Goal: Task Accomplishment & Management: Use online tool/utility

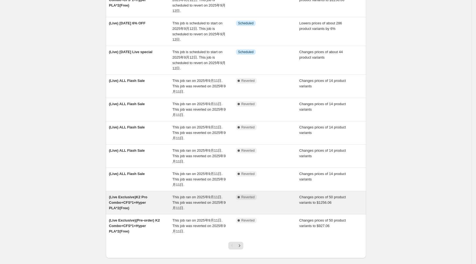
scroll to position [73, 0]
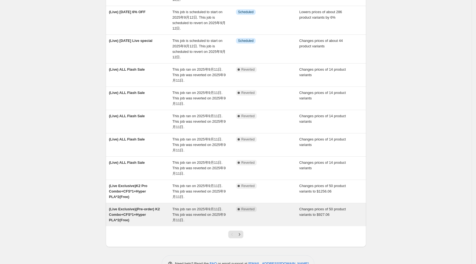
click at [153, 212] on div "(Live Exclusive)(Pre-order) K2 Combo+CFS*1+Hyper PLA*2(Free)" at bounding box center [141, 214] width 64 height 16
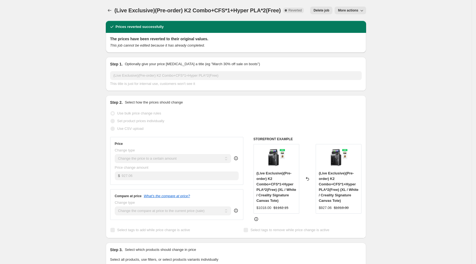
click at [364, 13] on icon "button" at bounding box center [361, 10] width 5 height 5
click at [355, 21] on span "Copy to new job" at bounding box center [353, 22] width 25 height 4
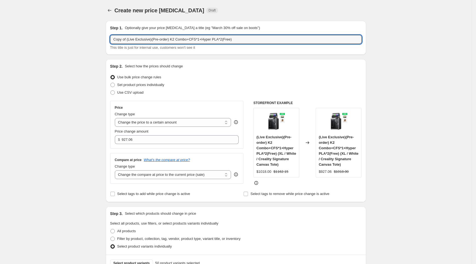
drag, startPoint x: 128, startPoint y: 41, endPoint x: 91, endPoint y: 39, distance: 37.3
type input "(Live Exclusive)(Pre-order) K2 Combo+CFS*1+Hyper PLA*2(Free)"
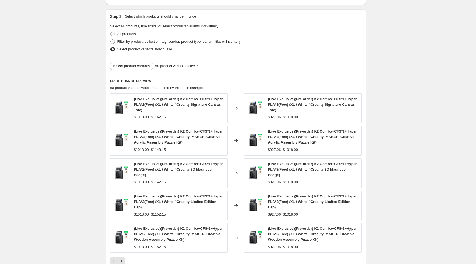
scroll to position [286, 0]
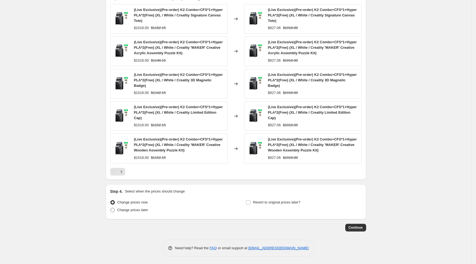
click at [129, 210] on span "Change prices later" at bounding box center [132, 210] width 31 height 4
click at [111, 208] on input "Change prices later" at bounding box center [110, 208] width 0 height 0
radio input "true"
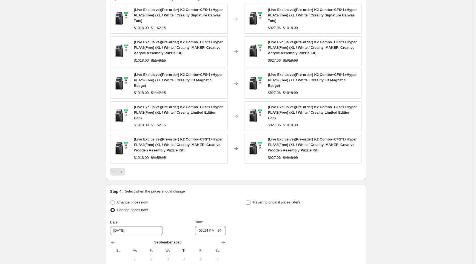
scroll to position [380, 0]
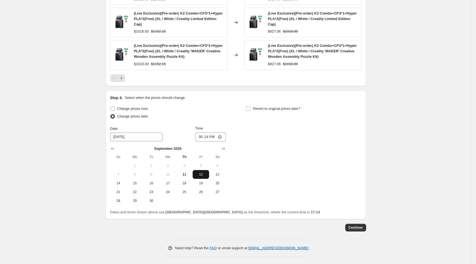
click at [196, 172] on button "12" at bounding box center [201, 174] width 16 height 9
click at [209, 135] on input "17:14" at bounding box center [210, 136] width 31 height 9
type input "08:15"
click at [273, 133] on div "Change prices now Change prices later Date 9/12/2025 Time 08:15 September 2025 …" at bounding box center [235, 155] width 251 height 100
click at [269, 107] on span "Revert to original prices later?" at bounding box center [276, 109] width 47 height 4
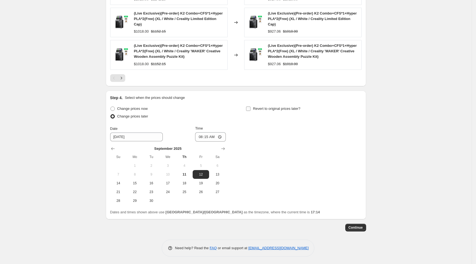
click at [250, 107] on input "Revert to original prices later?" at bounding box center [248, 109] width 4 height 4
checkbox input "true"
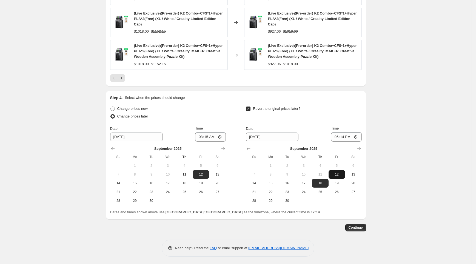
click at [339, 173] on span "12" at bounding box center [337, 174] width 12 height 4
type input "[DATE]"
click at [344, 137] on input "17:14" at bounding box center [346, 136] width 31 height 9
type input "13:00"
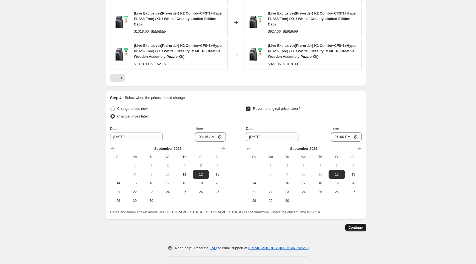
click at [359, 227] on span "Continue" at bounding box center [355, 227] width 14 height 4
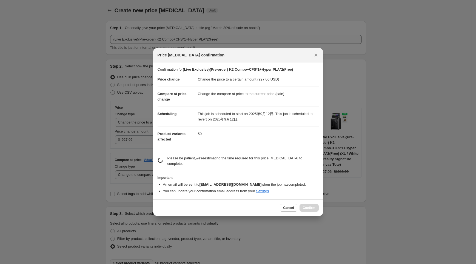
scroll to position [0, 0]
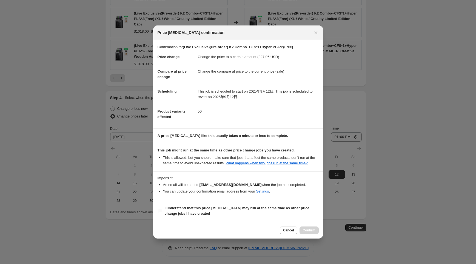
click at [264, 208] on b "I understand that this price change job may run at the same time as other price…" at bounding box center [237, 211] width 145 height 10
click at [162, 209] on input "I understand that this price change job may run at the same time as other price…" at bounding box center [160, 211] width 4 height 4
checkbox input "true"
click at [307, 227] on button "Confirm" at bounding box center [308, 230] width 19 height 8
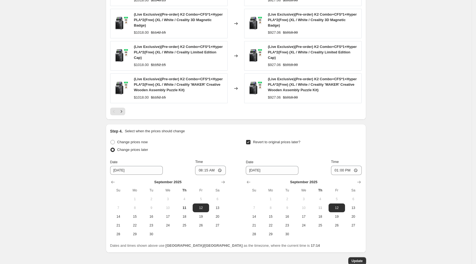
scroll to position [414, 0]
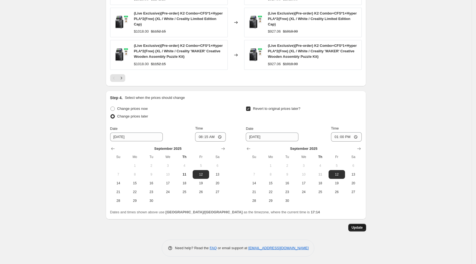
click at [355, 226] on span "Update" at bounding box center [356, 227] width 11 height 4
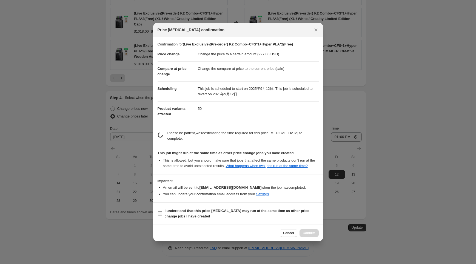
click at [261, 210] on b "I understand that this price change job may run at the same time as other price…" at bounding box center [237, 214] width 145 height 10
click at [162, 211] on input "I understand that this price change job may run at the same time as other price…" at bounding box center [160, 213] width 4 height 4
checkbox input "true"
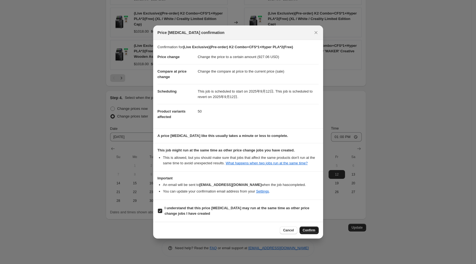
click at [312, 229] on span "Confirm" at bounding box center [309, 230] width 13 height 4
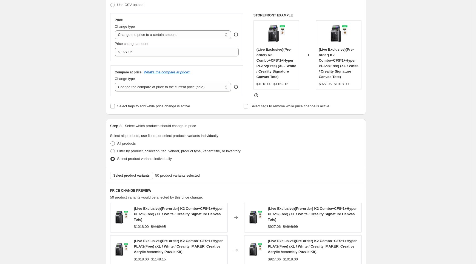
scroll to position [85, 0]
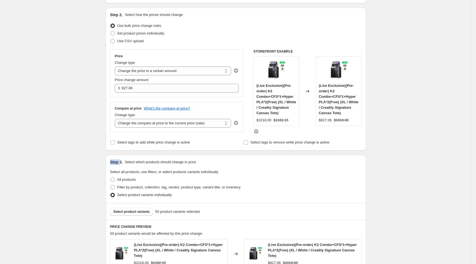
drag, startPoint x: 112, startPoint y: 161, endPoint x: 121, endPoint y: 161, distance: 9.0
click at [121, 161] on div "Step 3. Select which products should change in price Select all products, use f…" at bounding box center [236, 179] width 260 height 48
click at [121, 161] on h2 "Step 3." at bounding box center [116, 161] width 13 height 5
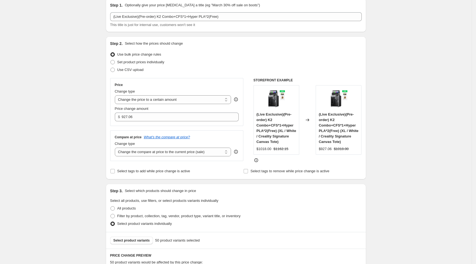
scroll to position [0, 0]
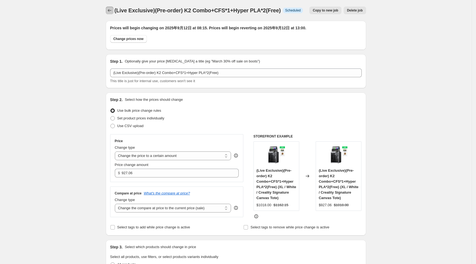
click at [113, 8] on button "Price change jobs" at bounding box center [110, 11] width 8 height 8
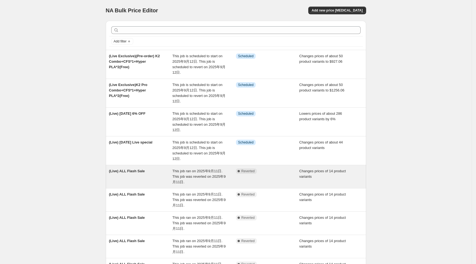
click at [184, 172] on span "This job ran on 2025年9月11日. This job was reverted on 2025年9月11日." at bounding box center [198, 176] width 53 height 15
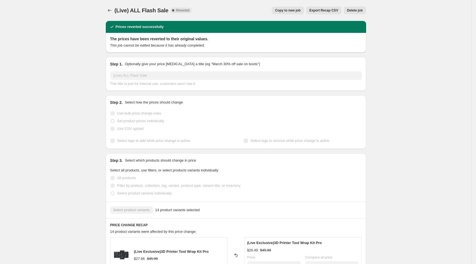
click at [290, 8] on span "Copy to new job" at bounding box center [287, 10] width 25 height 4
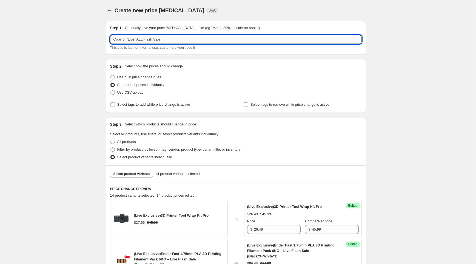
click at [128, 38] on input "Copy of (Live) ALL Flash Sale" at bounding box center [235, 39] width 251 height 9
click at [112, 12] on icon "Price change jobs" at bounding box center [109, 10] width 5 height 5
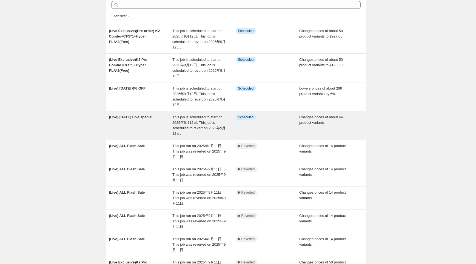
scroll to position [36, 0]
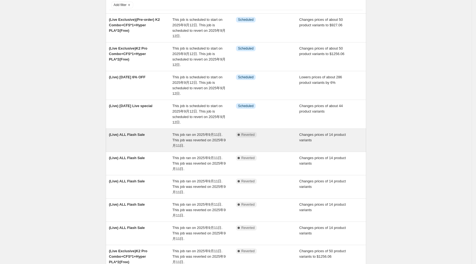
click at [195, 137] on div "This job ran on 2025年9月11日. This job was reverted on 2025年9月11日." at bounding box center [204, 140] width 64 height 16
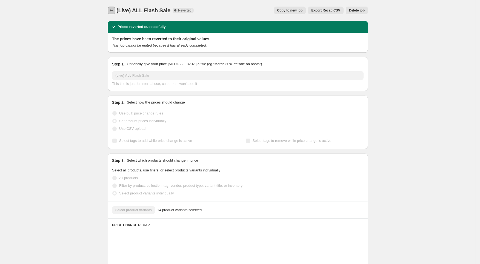
click at [111, 9] on icon "Price change jobs" at bounding box center [111, 10] width 5 height 5
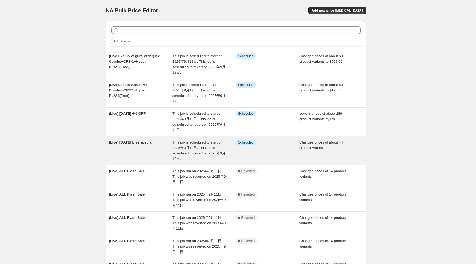
click at [183, 141] on span "This job is scheduled to start on 2025年9月12日. This job is scheduled to revert o…" at bounding box center [198, 150] width 53 height 21
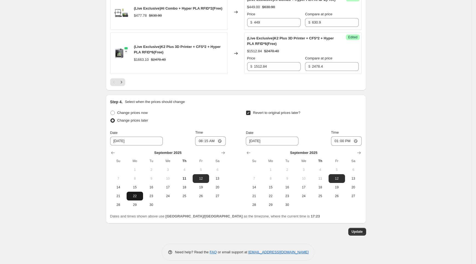
scroll to position [1014, 0]
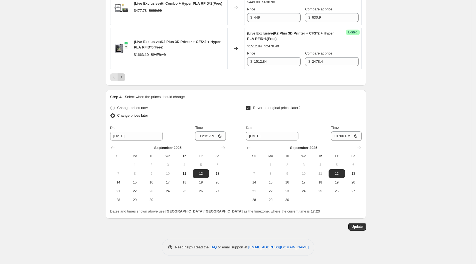
click at [125, 76] on button "Next" at bounding box center [121, 77] width 8 height 8
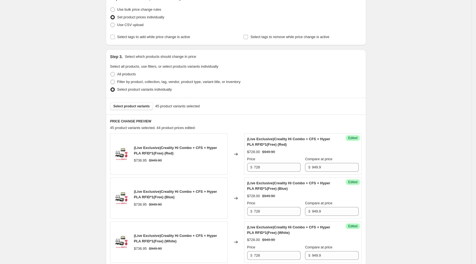
scroll to position [0, 0]
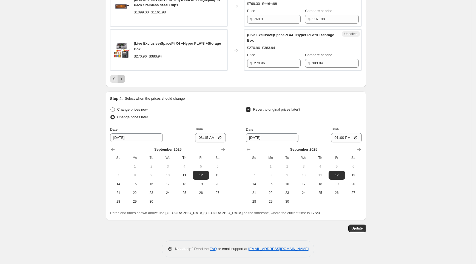
click at [120, 78] on icon "Next" at bounding box center [121, 78] width 5 height 5
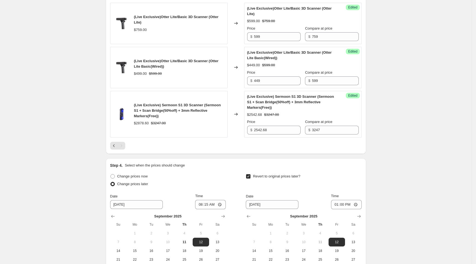
scroll to position [273, 0]
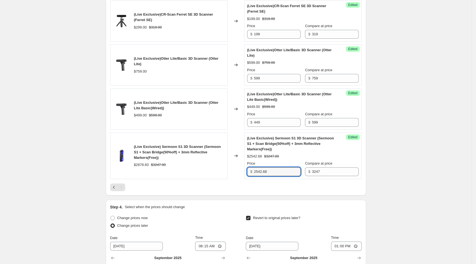
drag, startPoint x: 275, startPoint y: 170, endPoint x: 249, endPoint y: 164, distance: 26.0
click at [249, 164] on div "Price $ 2542.68" at bounding box center [273, 168] width 53 height 15
click at [74, 114] on div "(Live) Sep 12 Live special. This page is ready (Live) Sep 12 Live special Info …" at bounding box center [235, 50] width 471 height 647
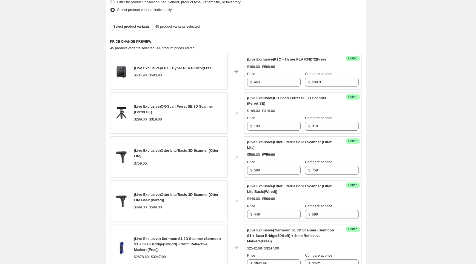
scroll to position [127, 0]
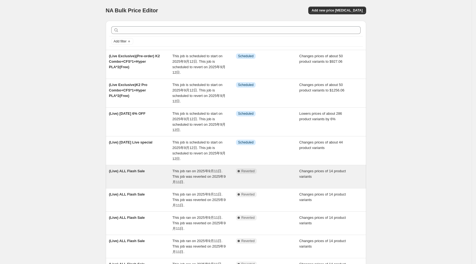
click at [173, 168] on div "(Live) ALL Flash Sale" at bounding box center [141, 176] width 64 height 16
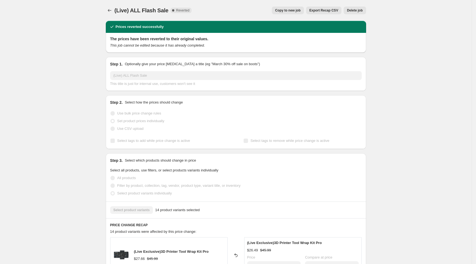
click at [295, 9] on span "Copy to new job" at bounding box center [287, 10] width 25 height 4
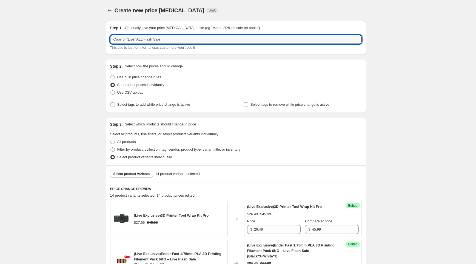
drag, startPoint x: 128, startPoint y: 41, endPoint x: 82, endPoint y: 40, distance: 45.7
drag, startPoint x: 116, startPoint y: 38, endPoint x: 112, endPoint y: 38, distance: 4.1
click at [112, 38] on input "(Live) ALL Flash Sale" at bounding box center [235, 39] width 251 height 9
click at [122, 38] on input "(Live) ALL Flash Sale" at bounding box center [235, 39] width 251 height 9
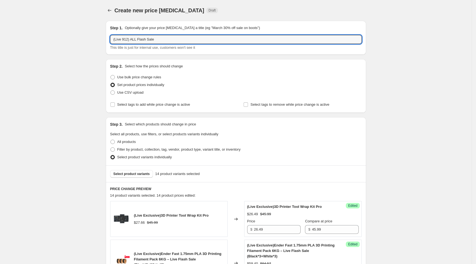
type input "(Live 912) ALL Flash Sale"
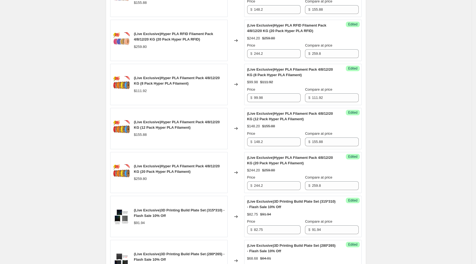
scroll to position [584, 0]
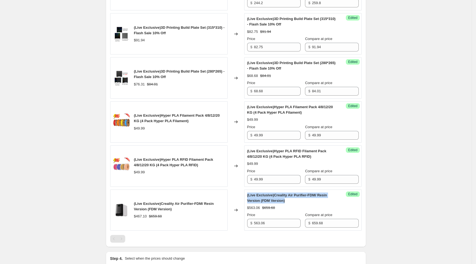
drag, startPoint x: 248, startPoint y: 193, endPoint x: 287, endPoint y: 202, distance: 40.1
click at [287, 202] on div "Success Edited (Live Exclusive)Creality Air Purifier-FDM/ Resin Version (FDM Ve…" at bounding box center [302, 210] width 117 height 41
copy span "(Live Exclusive)Creality Air Purifier-FDM/ Resin Version (FDM Version)"
click at [136, 196] on div "(Live Exclusive)Creality Air Purifier-FDM/ Resin Version (FDM Version) $467.10 …" at bounding box center [168, 210] width 117 height 41
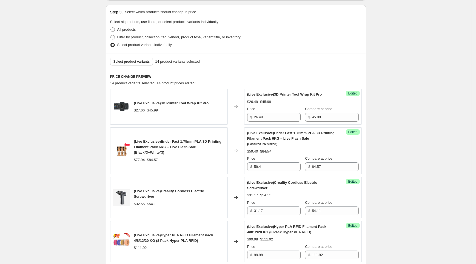
scroll to position [73, 0]
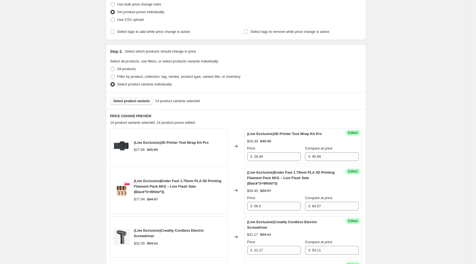
click at [122, 99] on span "Select product variants" at bounding box center [131, 101] width 36 height 4
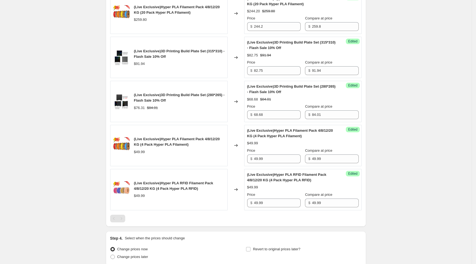
scroll to position [534, 0]
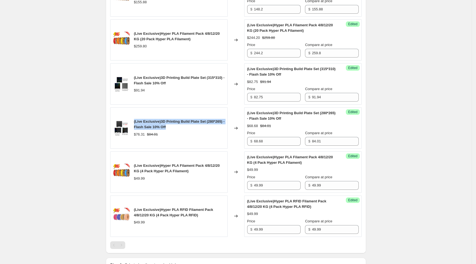
drag, startPoint x: 167, startPoint y: 125, endPoint x: 136, endPoint y: 121, distance: 31.0
click at [136, 121] on div "(Live Exclusive)3D Printing Build Plate Set (280*265) - Flash Sale 10% Off" at bounding box center [179, 124] width 91 height 11
copy span "(Live Exclusive)3D Printing Build Plate Set (280*265) - Flash Sale 10% Off"
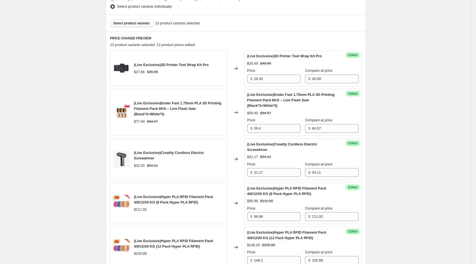
scroll to position [96, 0]
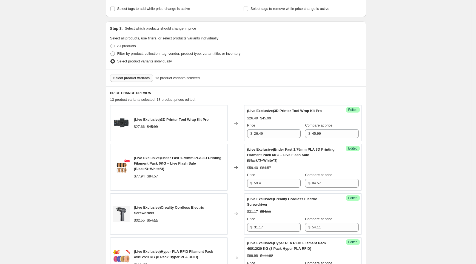
click at [134, 79] on span "Select product variants" at bounding box center [131, 78] width 36 height 4
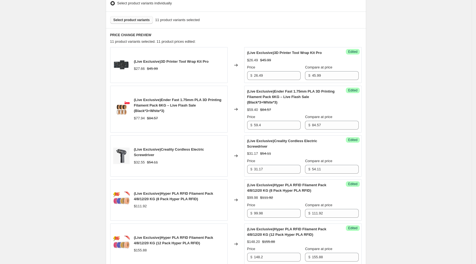
scroll to position [117, 0]
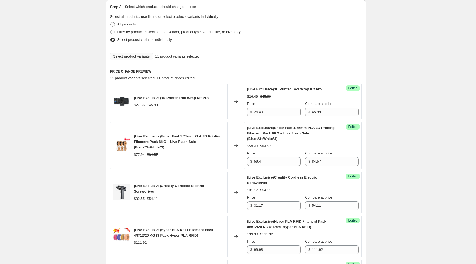
click at [142, 56] on span "Select product variants" at bounding box center [131, 56] width 36 height 4
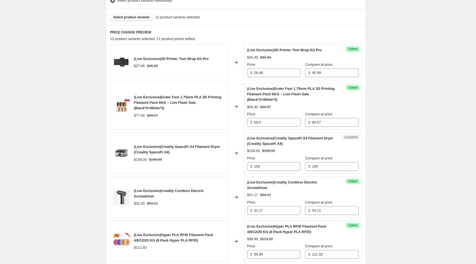
scroll to position [154, 0]
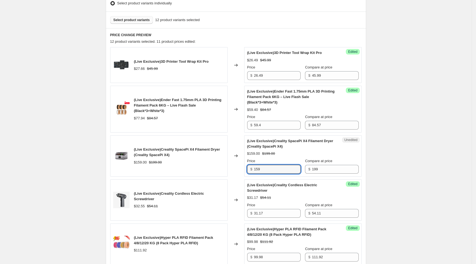
drag, startPoint x: 264, startPoint y: 167, endPoint x: 254, endPoint y: 167, distance: 10.4
click at [254, 167] on div "$ 159" at bounding box center [273, 169] width 53 height 9
type input "129"
click at [209, 183] on div "(Live Exclusive)Creality Cordless Electric Screwdriver $32.55 $54.11" at bounding box center [168, 199] width 117 height 41
click at [138, 18] on span "Select product variants" at bounding box center [131, 20] width 36 height 4
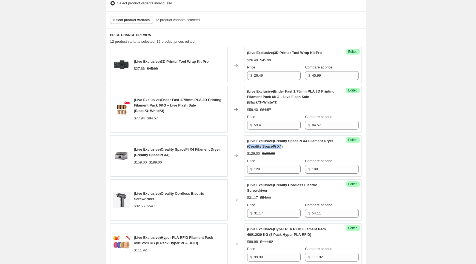
drag, startPoint x: 251, startPoint y: 147, endPoint x: 283, endPoint y: 146, distance: 31.2
click at [283, 146] on span "(Live Exclusive)Creality SpacePi X4 Filament Dryer (Creality SpacePi X4)" at bounding box center [290, 144] width 86 height 10
copy span "Creality SpacePi X4"
click at [199, 157] on div "(Live Exclusive)Creality SpacePi X4 Filament Dryer (Creality SpacePi X4)" at bounding box center [179, 152] width 91 height 11
click at [133, 19] on span "Select product variants" at bounding box center [131, 20] width 36 height 4
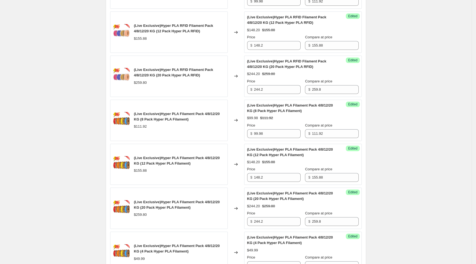
scroll to position [563, 0]
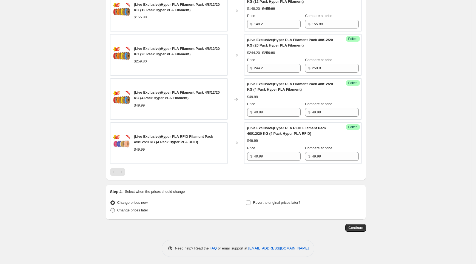
click at [146, 208] on span "Change prices later" at bounding box center [132, 210] width 31 height 4
click at [111, 208] on input "Change prices later" at bounding box center [110, 208] width 0 height 0
radio input "true"
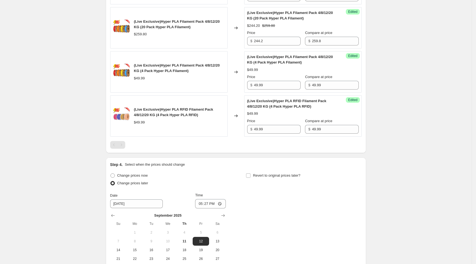
scroll to position [657, 0]
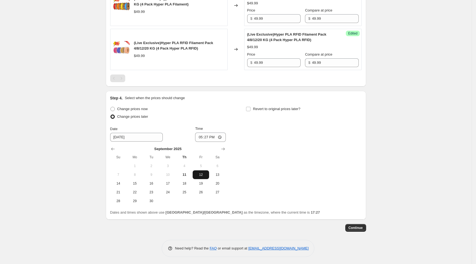
click at [200, 171] on button "12" at bounding box center [201, 174] width 16 height 9
click at [210, 134] on input "17:27" at bounding box center [210, 137] width 31 height 9
type input "09:00"
click at [263, 109] on span "Revert to original prices later?" at bounding box center [276, 109] width 47 height 4
click at [250, 109] on input "Revert to original prices later?" at bounding box center [248, 109] width 4 height 4
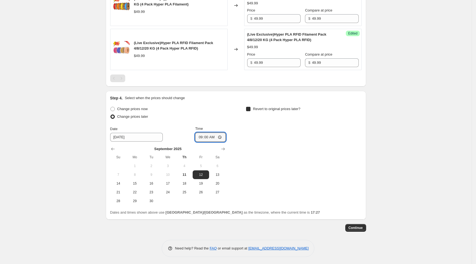
checkbox input "true"
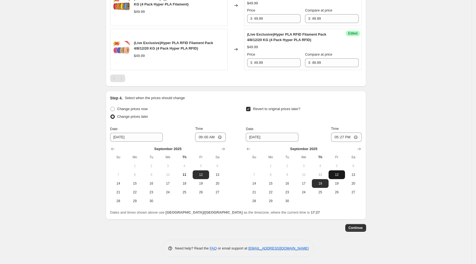
click at [338, 176] on span "12" at bounding box center [337, 175] width 12 height 4
type input "[DATE]"
click at [345, 137] on input "17:27" at bounding box center [346, 137] width 31 height 9
type input "09:20"
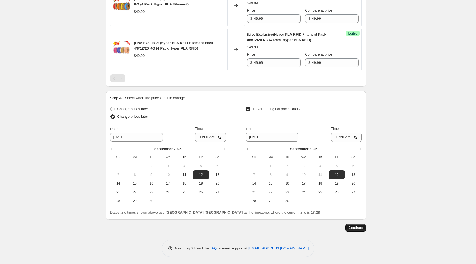
click at [362, 227] on span "Continue" at bounding box center [355, 228] width 14 height 4
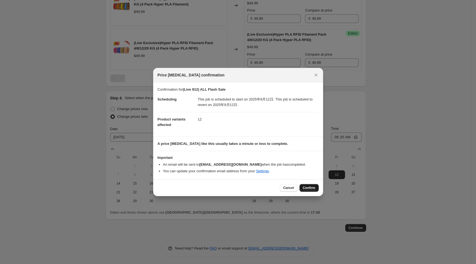
click at [304, 188] on span "Confirm" at bounding box center [309, 188] width 13 height 4
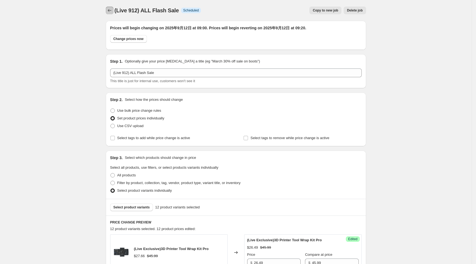
click at [112, 10] on icon "Price change jobs" at bounding box center [109, 10] width 5 height 5
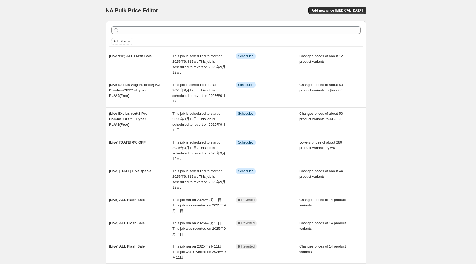
click at [5, 133] on div "NA Bulk Price Editor. This page is ready NA Bulk Price Editor Add new price [ME…" at bounding box center [235, 182] width 471 height 364
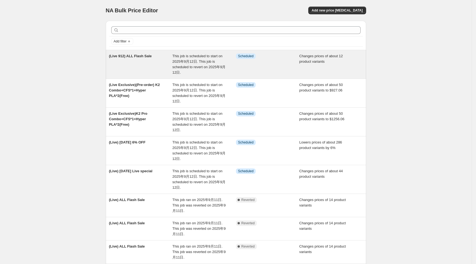
click at [202, 74] on div "This job is scheduled to start on 2025年9月12日. This job is scheduled to revert o…" at bounding box center [204, 64] width 64 height 22
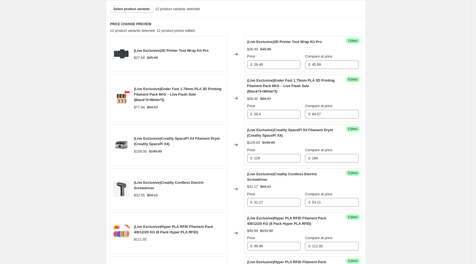
scroll to position [146, 0]
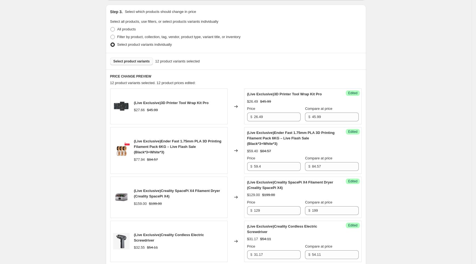
click at [131, 60] on span "Select product variants" at bounding box center [131, 61] width 36 height 4
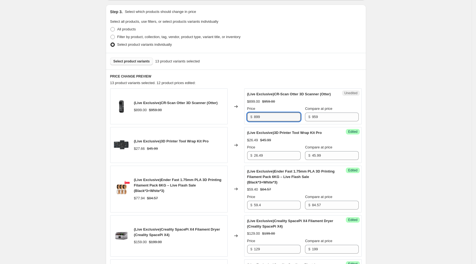
drag, startPoint x: 265, startPoint y: 115, endPoint x: 249, endPoint y: 115, distance: 15.3
click at [249, 115] on div "$ 899" at bounding box center [273, 117] width 53 height 9
type input "599"
click at [238, 128] on div "Changed to" at bounding box center [236, 145] width 16 height 36
click at [142, 62] on span "Select product variants" at bounding box center [131, 61] width 36 height 4
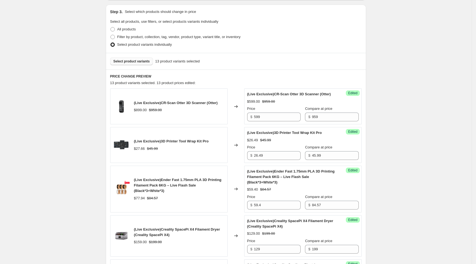
click at [140, 58] on button "Select product variants" at bounding box center [131, 62] width 43 height 8
drag, startPoint x: 279, startPoint y: 97, endPoint x: 249, endPoint y: 93, distance: 30.7
click at [249, 93] on div "(Live Exclusive)CR-Scan Otter 3D Scanner (Otter) $599.00 $959.00 Price $ 599 Co…" at bounding box center [302, 106] width 111 height 30
click at [249, 93] on span "(Live Exclusive)CR-Scan Otter 3D Scanner (Otter)" at bounding box center [289, 94] width 84 height 4
drag, startPoint x: 265, startPoint y: 97, endPoint x: 284, endPoint y: 103, distance: 20.5
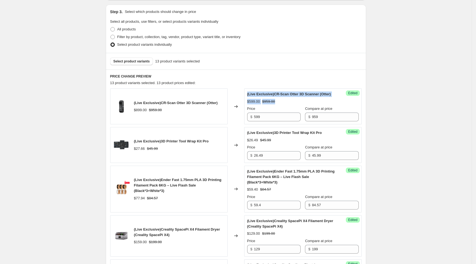
click at [284, 103] on div "Success Edited (Live Exclusive)CR-Scan Otter 3D Scanner (Otter) $599.00 $959.00…" at bounding box center [302, 106] width 117 height 36
click at [284, 103] on div "$599.00 $959.00" at bounding box center [302, 101] width 111 height 5
drag, startPoint x: 263, startPoint y: 99, endPoint x: 260, endPoint y: 98, distance: 3.5
click at [260, 98] on div "(Live Exclusive)CR-Scan Otter 3D Scanner (Otter) $599.00 $959.00 Price $ 599 Co…" at bounding box center [302, 106] width 111 height 30
click at [254, 94] on span "(Live Exclusive)CR-Scan Otter 3D Scanner (Otter)" at bounding box center [289, 94] width 84 height 4
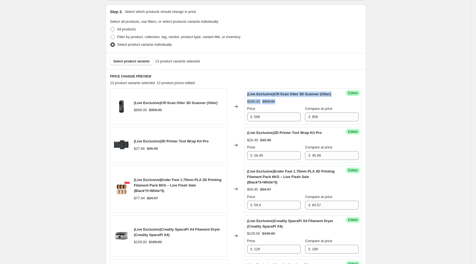
drag, startPoint x: 249, startPoint y: 96, endPoint x: 286, endPoint y: 102, distance: 37.1
click at [286, 102] on div "(Live Exclusive)CR-Scan Otter 3D Scanner (Otter) $599.00 $959.00 Price $ 599 Co…" at bounding box center [302, 106] width 111 height 30
click at [286, 102] on div "$599.00 $959.00" at bounding box center [302, 101] width 111 height 5
drag, startPoint x: 276, startPoint y: 100, endPoint x: 248, endPoint y: 94, distance: 28.5
click at [248, 94] on div "Success Edited (Live Exclusive)CR-Scan Otter 3D Scanner (Otter) $599.00 $959.00…" at bounding box center [302, 106] width 117 height 36
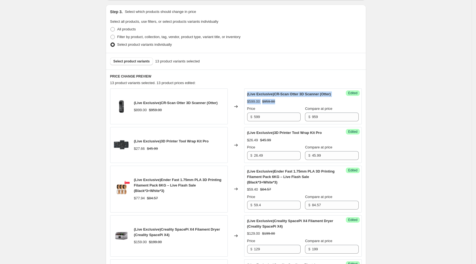
click at [248, 94] on div "Success Edited (Live Exclusive)CR-Scan Otter 3D Scanner (Otter) $599.00 $959.00…" at bounding box center [302, 106] width 117 height 36
drag, startPoint x: 250, startPoint y: 92, endPoint x: 283, endPoint y: 98, distance: 33.6
click at [283, 98] on div "(Live Exclusive)CR-Scan Otter 3D Scanner (Otter) $599.00 $959.00 Price $ 599 Co…" at bounding box center [302, 106] width 111 height 30
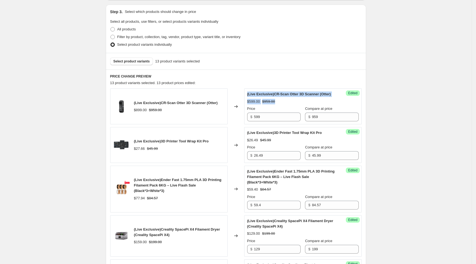
drag, startPoint x: 280, startPoint y: 98, endPoint x: 249, endPoint y: 95, distance: 31.4
click at [249, 95] on div "(Live Exclusive)CR-Scan Otter 3D Scanner (Otter) $599.00 $959.00 Price $ 599 Co…" at bounding box center [302, 106] width 111 height 30
click at [249, 95] on span "(Live Exclusive)CR-Scan Otter 3D Scanner (Otter)" at bounding box center [289, 94] width 84 height 4
drag, startPoint x: 247, startPoint y: 93, endPoint x: 288, endPoint y: 101, distance: 41.4
click at [288, 101] on div "Success Edited (Live Exclusive)CR-Scan Otter 3D Scanner (Otter) $599.00 $959.00…" at bounding box center [302, 106] width 117 height 36
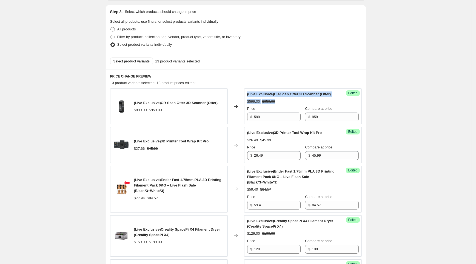
click at [288, 101] on div "$599.00 $959.00" at bounding box center [302, 101] width 111 height 5
drag, startPoint x: 279, startPoint y: 101, endPoint x: 248, endPoint y: 94, distance: 31.3
click at [248, 94] on div "Success Edited (Live Exclusive)CR-Scan Otter 3D Scanner (Otter) $599.00 $959.00…" at bounding box center [302, 106] width 117 height 36
click at [244, 94] on div "Changed to" at bounding box center [236, 106] width 16 height 36
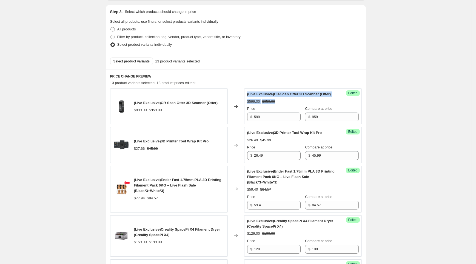
click at [252, 93] on div "Success Edited (Live Exclusive)CR-Scan Otter 3D Scanner (Otter) $599.00 $959.00…" at bounding box center [302, 106] width 117 height 36
click at [252, 93] on span "(Live Exclusive)CR-Scan Otter 3D Scanner (Otter)" at bounding box center [289, 94] width 84 height 4
click at [250, 92] on span "(Live Exclusive)CR-Scan Otter 3D Scanner (Otter)" at bounding box center [289, 94] width 84 height 4
drag, startPoint x: 247, startPoint y: 93, endPoint x: 285, endPoint y: 98, distance: 38.4
click at [285, 97] on div "Success Edited (Live Exclusive)CR-Scan Otter 3D Scanner (Otter) $599.00 $959.00…" at bounding box center [302, 106] width 117 height 36
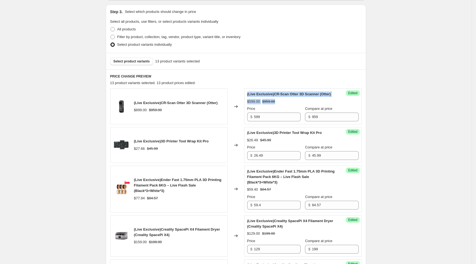
click at [285, 99] on div "$599.00 $959.00" at bounding box center [302, 101] width 111 height 5
drag, startPoint x: 274, startPoint y: 99, endPoint x: 246, endPoint y: 92, distance: 28.9
click at [246, 92] on div "Success Edited (Live Exclusive)CR-Scan Otter 3D Scanner (Otter) $599.00 $959.00…" at bounding box center [302, 106] width 117 height 36
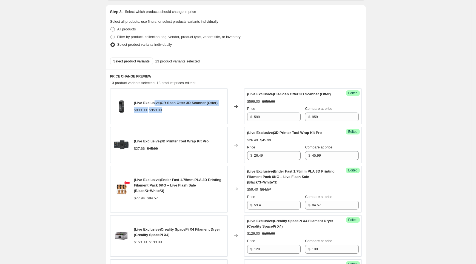
drag, startPoint x: 192, startPoint y: 111, endPoint x: 155, endPoint y: 98, distance: 39.4
click at [155, 98] on div "(Live Exclusive)CR-Scan Otter 3D Scanner (Otter) $899.00 $959.00" at bounding box center [168, 106] width 117 height 36
drag, startPoint x: 249, startPoint y: 96, endPoint x: 268, endPoint y: 99, distance: 18.8
click at [268, 99] on div "(Live Exclusive)CR-Scan Otter 3D Scanner (Otter) $599.00 $959.00 Price $ 599 Co…" at bounding box center [302, 106] width 111 height 30
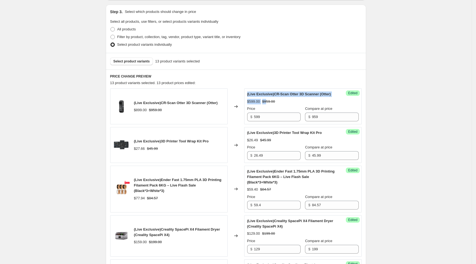
click at [268, 99] on strike "$959.00" at bounding box center [268, 101] width 13 height 5
click at [140, 63] on span "Select product variants" at bounding box center [131, 61] width 36 height 4
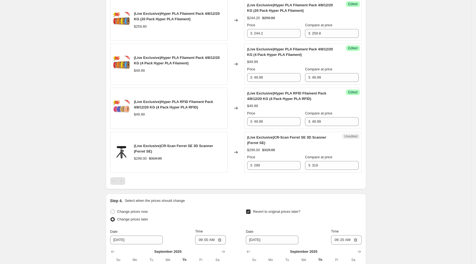
scroll to position [730, 0]
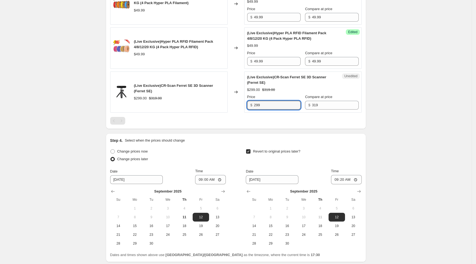
drag, startPoint x: 271, startPoint y: 105, endPoint x: 249, endPoint y: 104, distance: 22.2
click at [249, 104] on div "$ 299" at bounding box center [273, 105] width 53 height 9
type input "169"
drag, startPoint x: 246, startPoint y: 117, endPoint x: 201, endPoint y: 100, distance: 48.7
click at [213, 96] on div "$299.00 $319.00" at bounding box center [179, 98] width 91 height 5
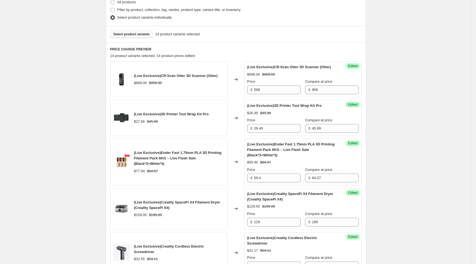
scroll to position [146, 0]
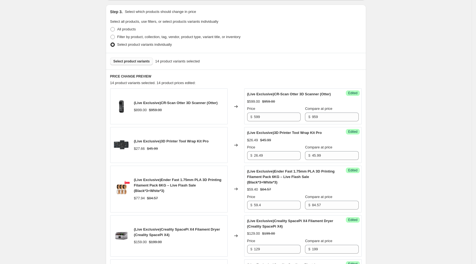
click at [129, 60] on span "Select product variants" at bounding box center [131, 61] width 36 height 4
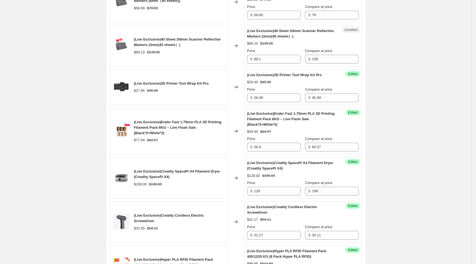
scroll to position [256, 0]
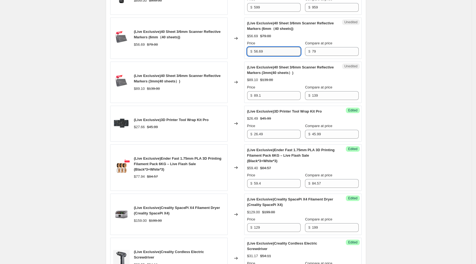
click at [266, 51] on input "56.69" at bounding box center [277, 51] width 47 height 9
drag, startPoint x: 273, startPoint y: 50, endPoint x: 248, endPoint y: 50, distance: 25.2
click at [248, 50] on div "Unedited (Live Exclusive)40 Sheet 3/6mm Scanner Reflective Markers (6mm（40 shee…" at bounding box center [302, 38] width 117 height 41
type input "44"
click at [227, 73] on div "(Live Exclusive)40 Sheet 3/6mm Scanner Reflective Markers (3mm(40 sheets）) $89.…" at bounding box center [168, 82] width 117 height 41
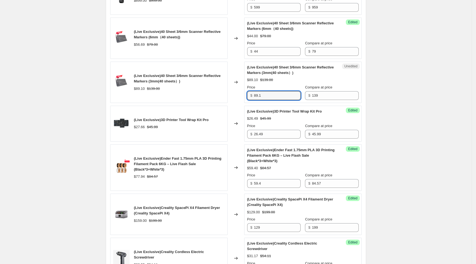
drag, startPoint x: 266, startPoint y: 94, endPoint x: 250, endPoint y: 89, distance: 16.8
click at [250, 89] on div "Price $ 89.1" at bounding box center [273, 92] width 53 height 15
paste input "64"
type input "64"
click at [221, 92] on div "(Live Exclusive)40 Sheet 3/6mm Scanner Reflective Markers (3mm(40 sheets）) $89.…" at bounding box center [168, 82] width 117 height 41
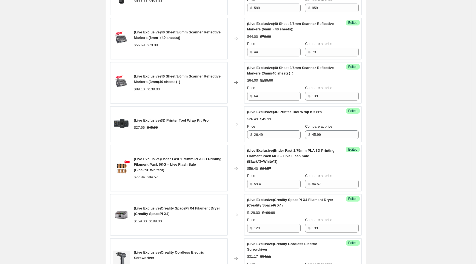
scroll to position [146, 0]
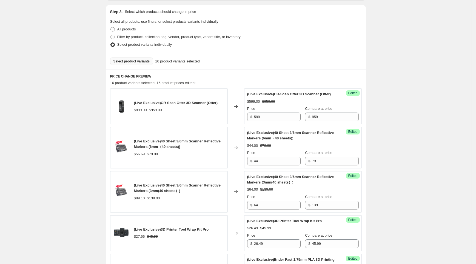
click at [127, 63] on button "Select product variants" at bounding box center [131, 62] width 43 height 8
click at [128, 60] on span "Select product variants" at bounding box center [131, 61] width 36 height 4
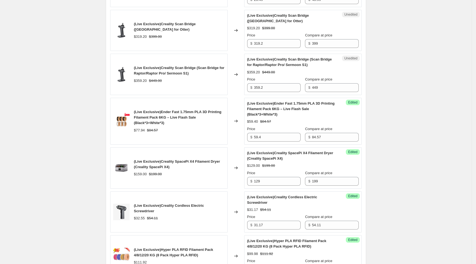
scroll to position [329, 0]
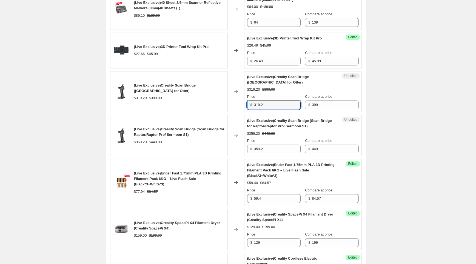
drag, startPoint x: 266, startPoint y: 106, endPoint x: 252, endPoint y: 104, distance: 14.7
click at [252, 104] on div "$ 319.2" at bounding box center [273, 105] width 53 height 9
paste input "159.6"
type input "159.6"
click at [238, 111] on div "Changed to" at bounding box center [236, 91] width 16 height 41
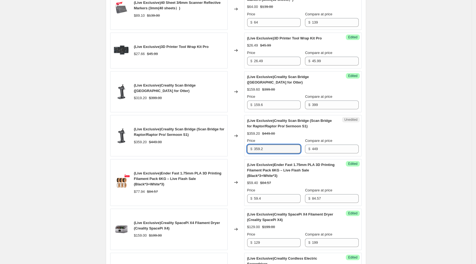
drag, startPoint x: 275, startPoint y: 149, endPoint x: 250, endPoint y: 144, distance: 26.1
click at [250, 145] on div "$ 359.2" at bounding box center [273, 149] width 53 height 9
paste input "179.6"
type input "179.6"
click at [230, 139] on div "Changed to" at bounding box center [236, 135] width 16 height 41
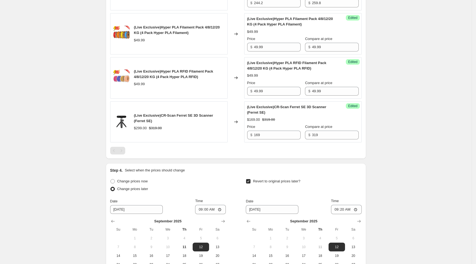
scroll to position [948, 0]
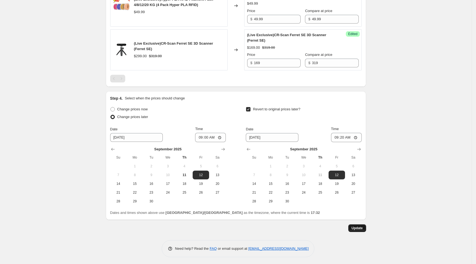
click at [360, 224] on button "Update" at bounding box center [357, 228] width 18 height 8
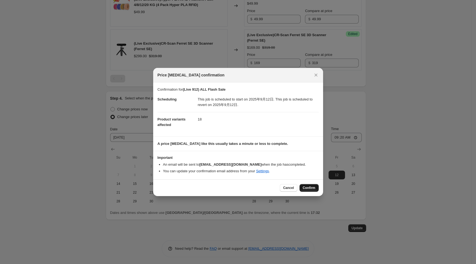
click at [307, 187] on span "Confirm" at bounding box center [309, 188] width 13 height 4
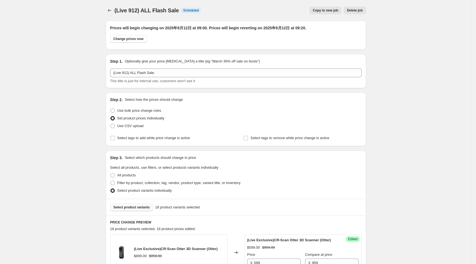
click at [112, 8] on icon "Price change jobs" at bounding box center [109, 10] width 5 height 5
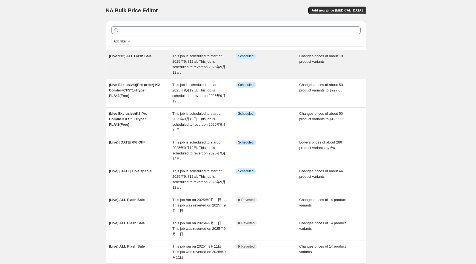
click at [171, 69] on div "(Live 912) ALL Flash Sale" at bounding box center [141, 64] width 64 height 22
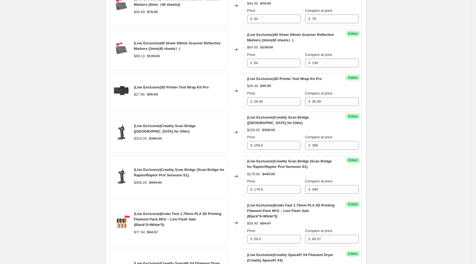
scroll to position [329, 0]
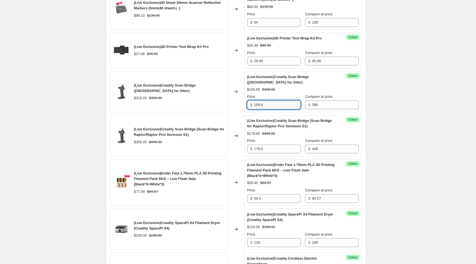
click at [276, 104] on input "159.6" at bounding box center [277, 105] width 47 height 9
drag, startPoint x: 270, startPoint y: 106, endPoint x: 248, endPoint y: 102, distance: 22.4
click at [248, 102] on div "Success Edited (Live Exclusive)Creality Scan Bridge (Scan Bridge for Otter) $15…" at bounding box center [302, 91] width 117 height 41
paste input "75.5"
type input "175.56"
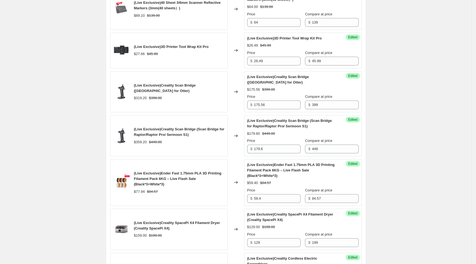
click at [233, 111] on div "Changed to" at bounding box center [236, 91] width 16 height 41
drag, startPoint x: 269, startPoint y: 146, endPoint x: 250, endPoint y: 143, distance: 19.1
click at [252, 145] on div "$ 179.6" at bounding box center [273, 149] width 53 height 9
paste input "97.5"
type input "197.56"
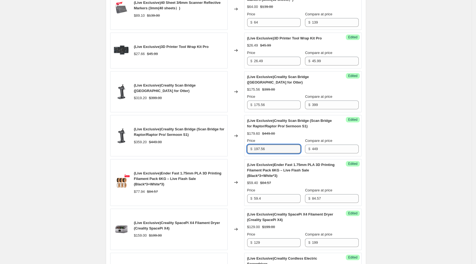
click at [206, 142] on div "$359.20 $449.00" at bounding box center [179, 141] width 91 height 5
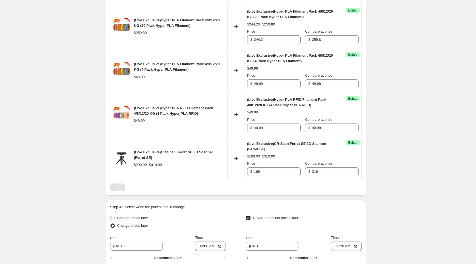
scroll to position [948, 0]
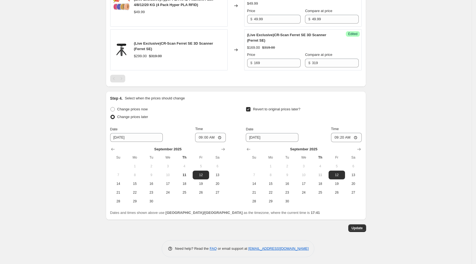
click at [356, 229] on button "Update" at bounding box center [357, 228] width 18 height 8
click at [360, 227] on span "Update" at bounding box center [356, 228] width 11 height 4
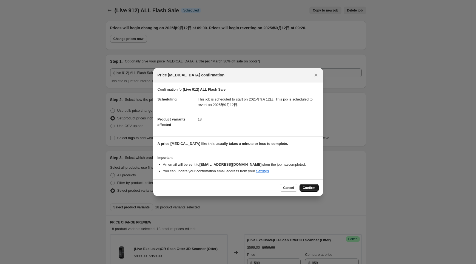
click at [310, 187] on span "Confirm" at bounding box center [309, 188] width 13 height 4
